Goal: Find specific page/section: Find specific page/section

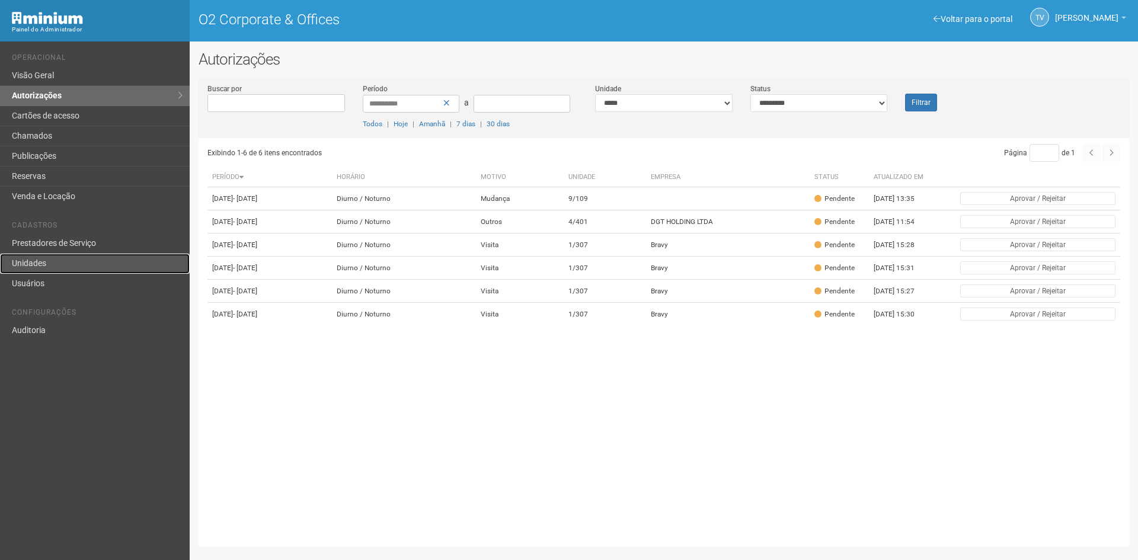
click at [44, 266] on link "Unidades" at bounding box center [95, 264] width 190 height 20
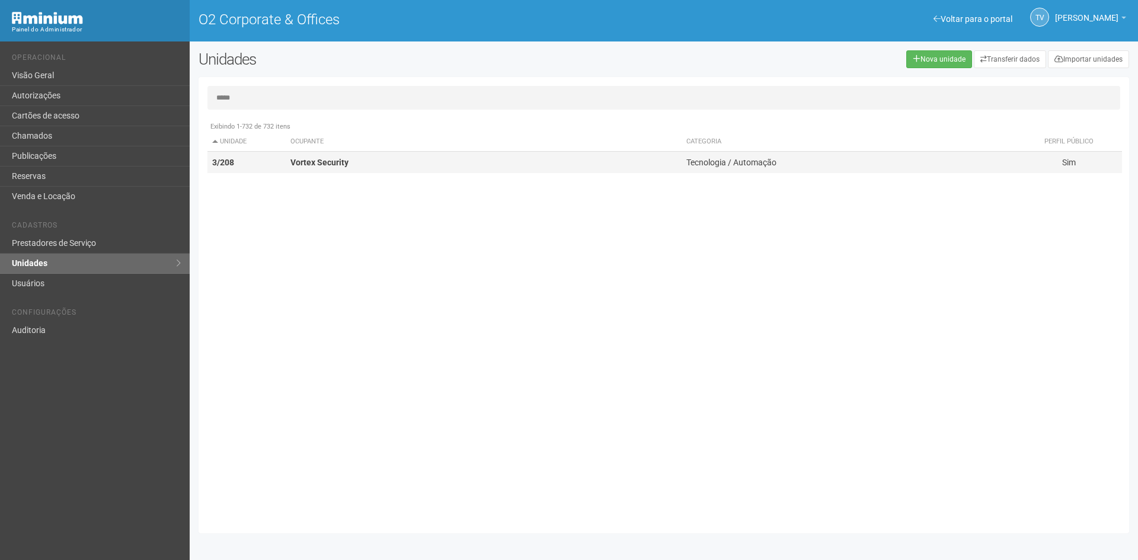
type input "*****"
click at [322, 168] on td "Vortex Security" at bounding box center [484, 163] width 397 height 22
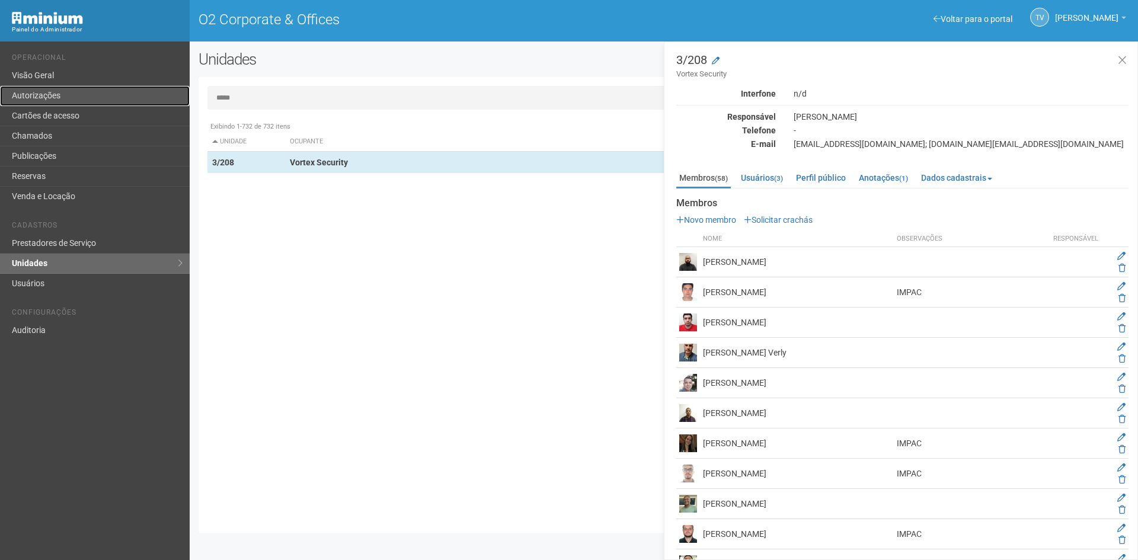
click at [53, 88] on link "Autorizações" at bounding box center [95, 96] width 190 height 20
